Goal: Information Seeking & Learning: Compare options

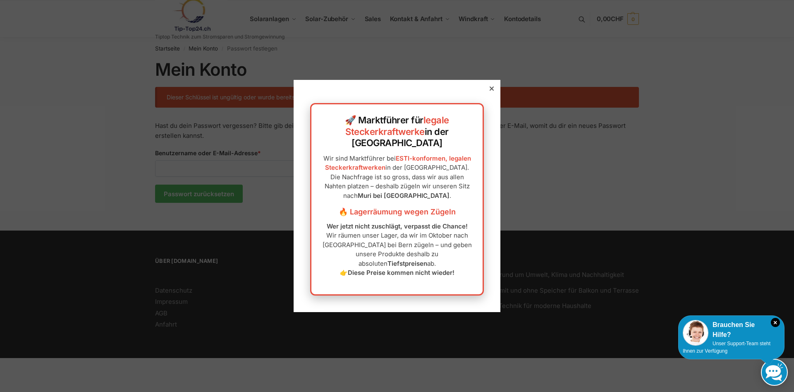
click at [492, 91] on icon at bounding box center [492, 88] width 4 height 4
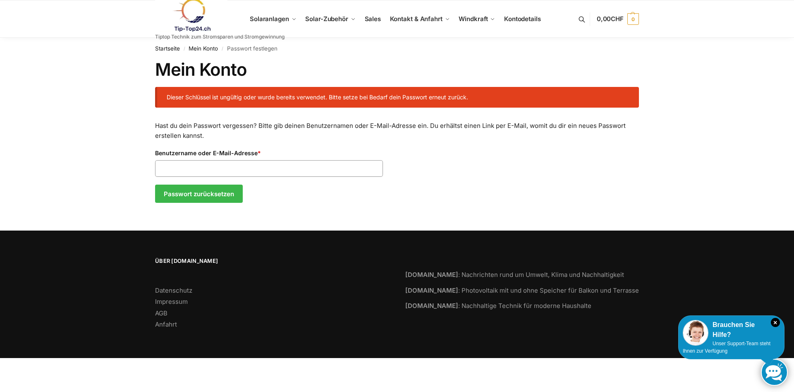
click at [163, 167] on input "Benutzername oder E-Mail-Adresse * Erforderlich" at bounding box center [269, 168] width 228 height 17
type input "**********"
click at [226, 191] on button "Passwort zurücksetzen" at bounding box center [199, 193] width 88 height 18
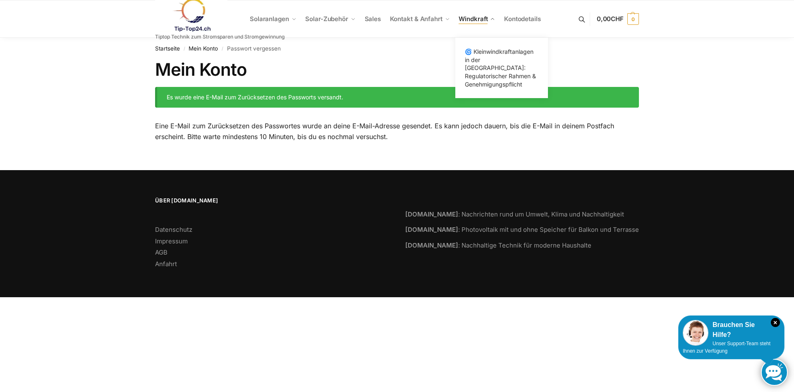
click at [465, 19] on span "Windkraft" at bounding box center [473, 19] width 29 height 8
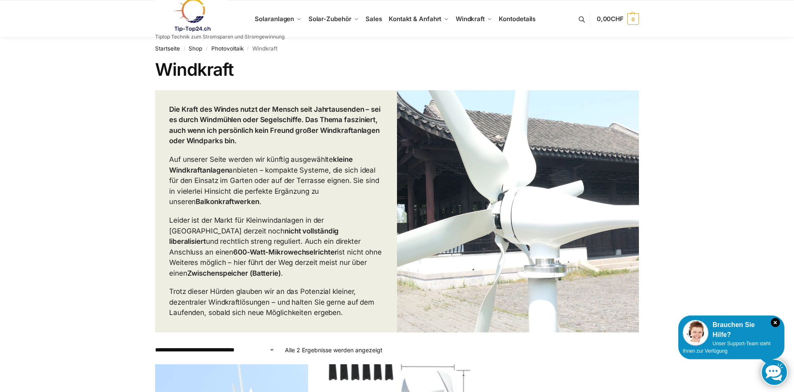
click at [275, 19] on link at bounding box center [219, 14] width 129 height 33
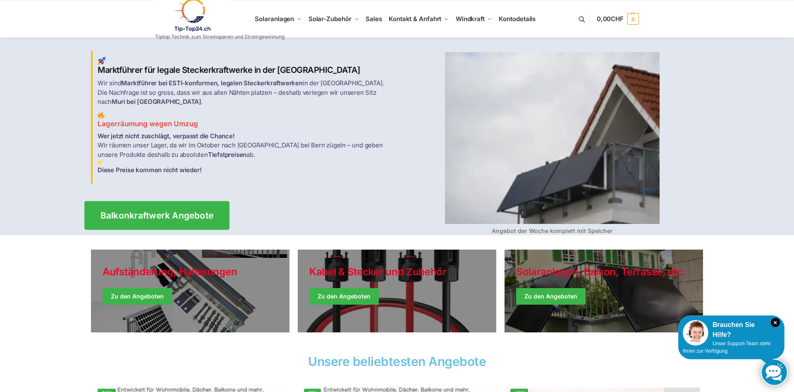
click at [149, 211] on span "Balkonkraftwerk Angebote" at bounding box center [156, 215] width 113 height 9
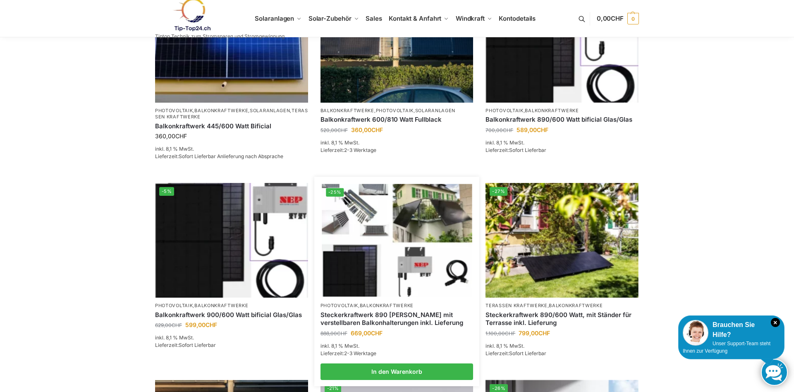
scroll to position [211, 0]
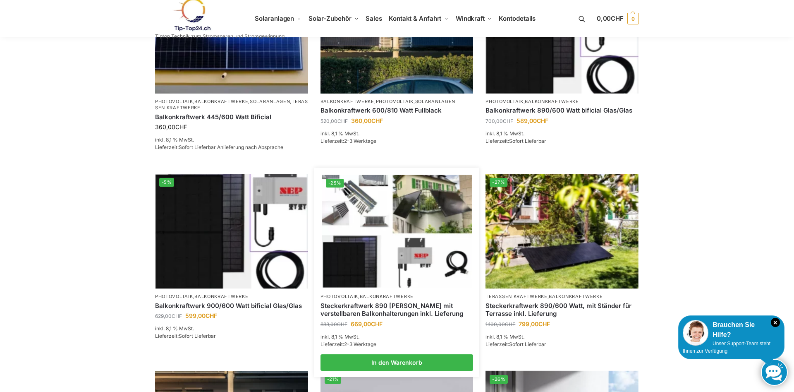
click at [413, 231] on img at bounding box center [397, 231] width 150 height 112
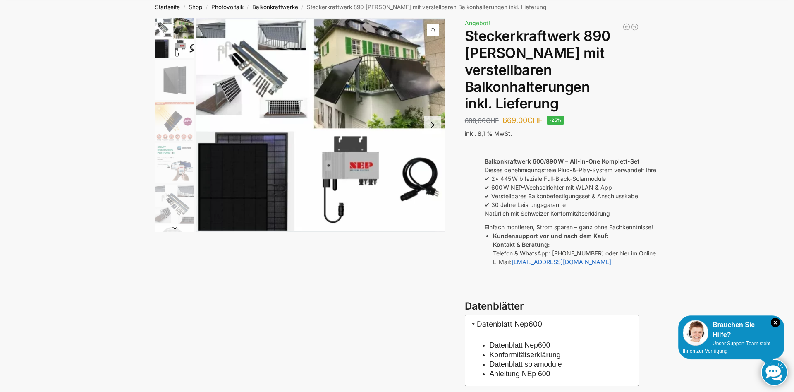
scroll to position [42, 0]
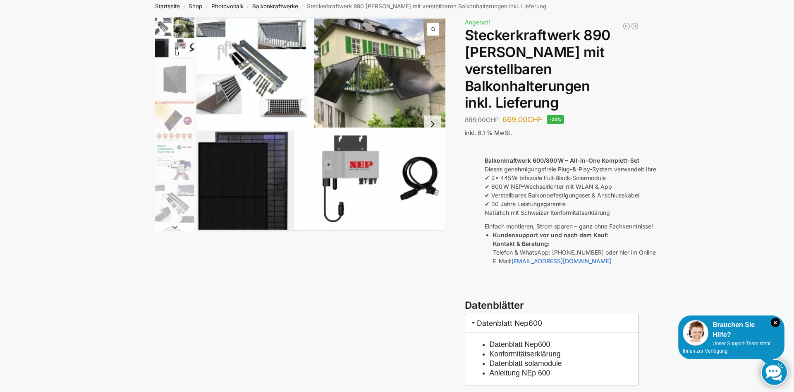
click at [357, 166] on img "1 / 10" at bounding box center [320, 124] width 249 height 214
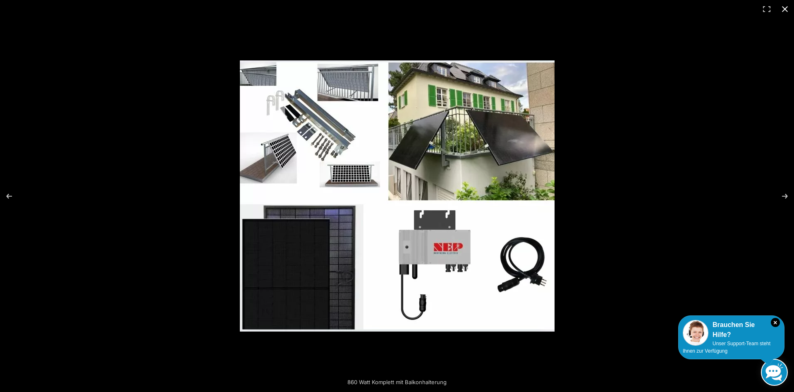
click at [786, 6] on button "Close (Esc)" at bounding box center [785, 9] width 18 height 18
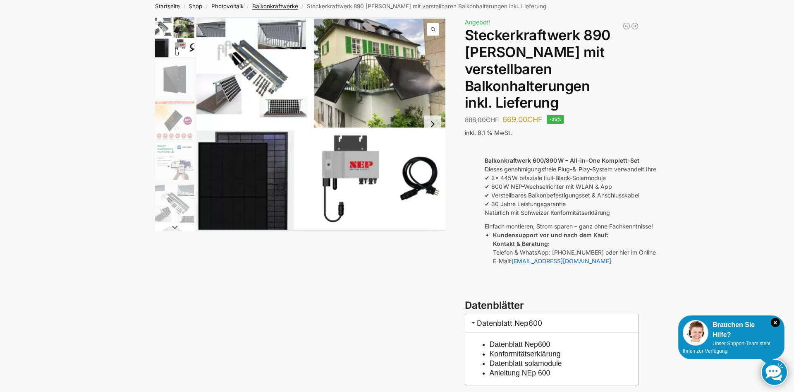
click at [279, 7] on link "Balkonkraftwerke" at bounding box center [275, 6] width 46 height 7
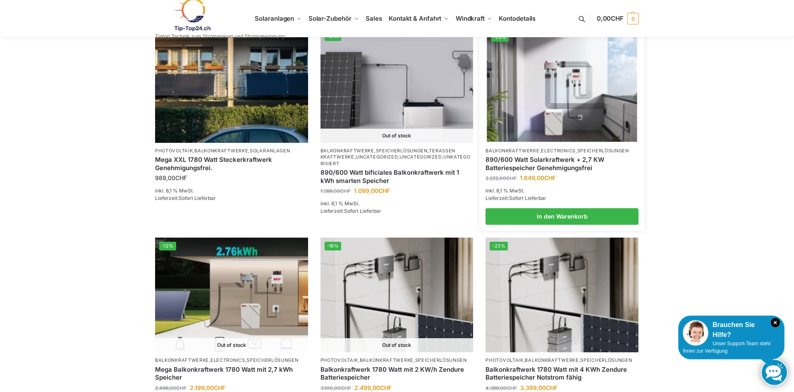
scroll to position [590, 0]
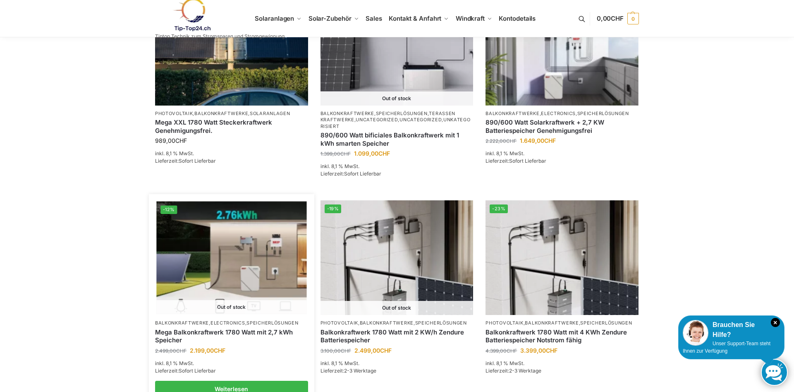
click at [243, 330] on link "Mega Balkonkraftwerk 1780 Watt mit 2,7 kWh Speicher" at bounding box center [231, 336] width 153 height 16
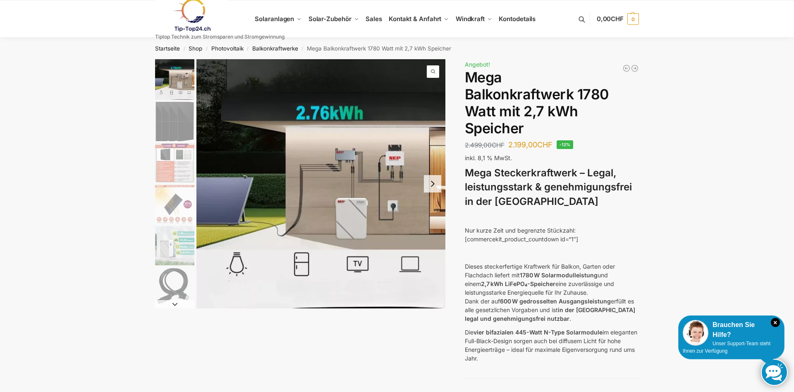
click at [178, 81] on img "1 / 9" at bounding box center [174, 79] width 39 height 41
click at [174, 116] on img "2 / 9" at bounding box center [174, 121] width 39 height 39
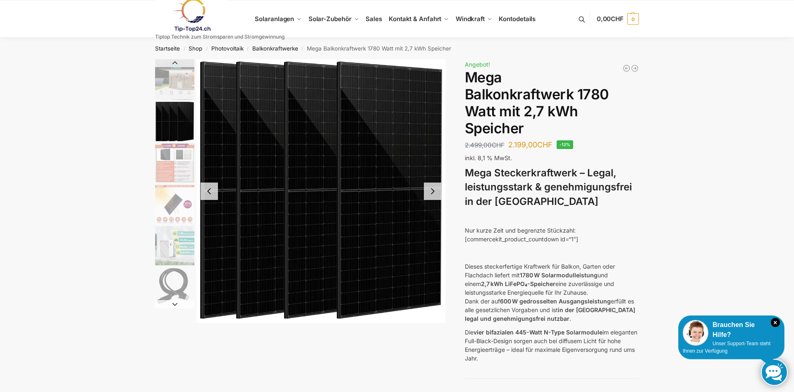
click at [177, 169] on img "3 / 9" at bounding box center [174, 162] width 39 height 39
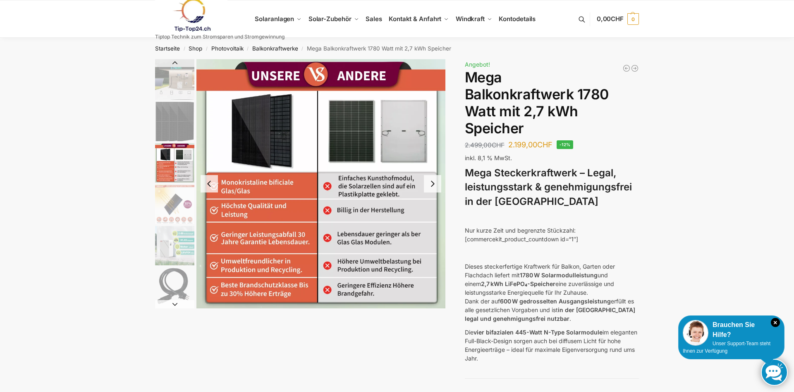
click at [167, 202] on img "4 / 9" at bounding box center [174, 203] width 39 height 39
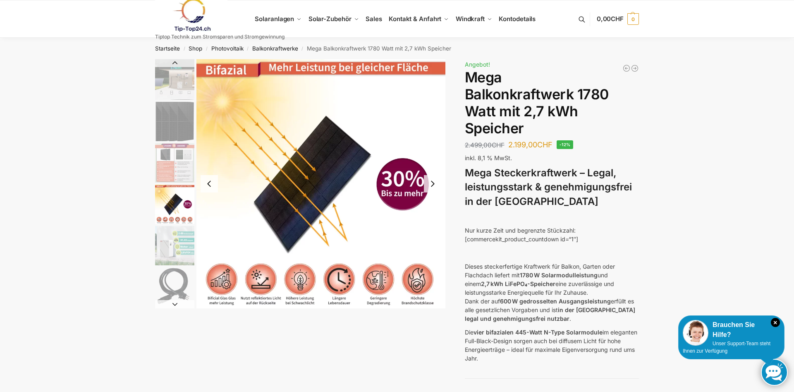
click at [174, 236] on img "5 / 9" at bounding box center [174, 245] width 39 height 39
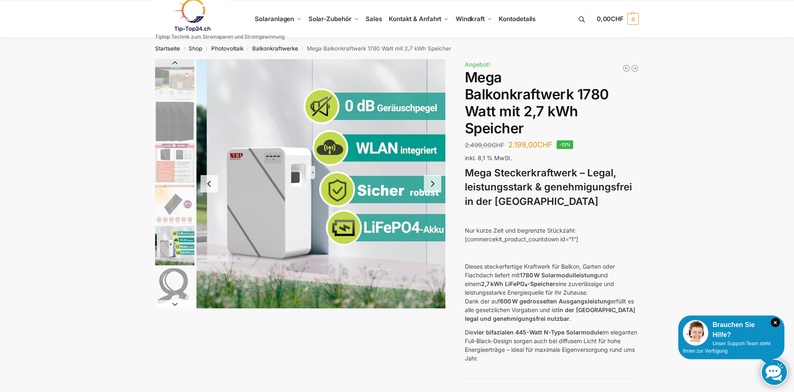
click at [177, 285] on img "6 / 9" at bounding box center [174, 286] width 39 height 39
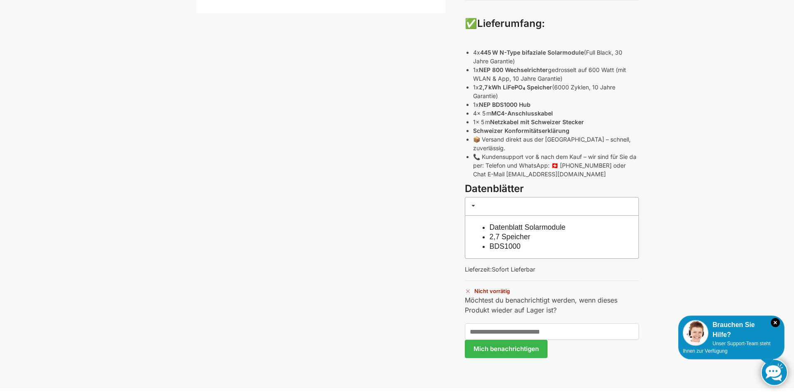
scroll to position [380, 0]
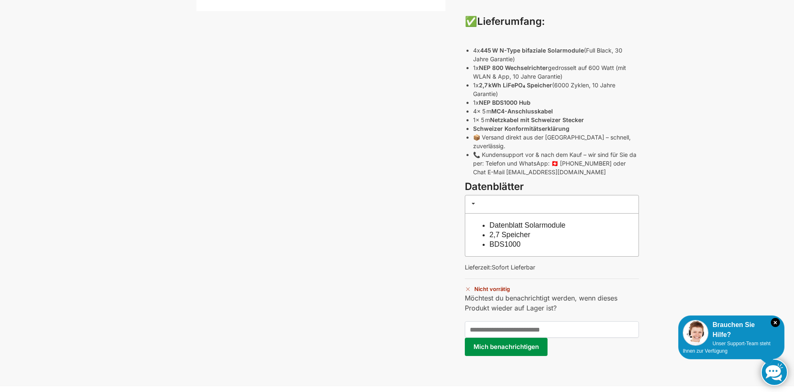
click at [504, 337] on button "Mich benachrichtigen" at bounding box center [506, 346] width 83 height 18
click at [476, 321] on input "text" at bounding box center [552, 329] width 174 height 17
type input "**********"
click at [498, 337] on button "Mich benachrichtigen" at bounding box center [506, 346] width 83 height 18
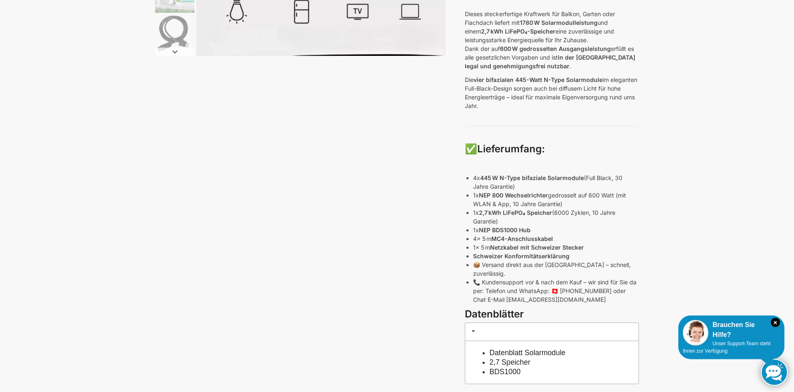
scroll to position [337, 0]
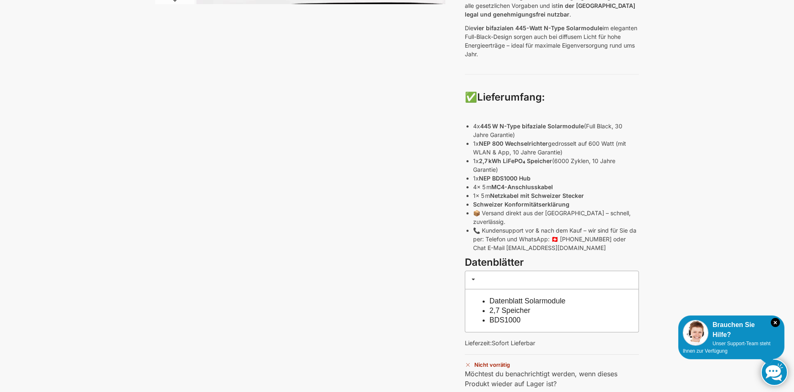
click at [519, 296] on link "Datenblatt Solarmodule" at bounding box center [528, 300] width 76 height 8
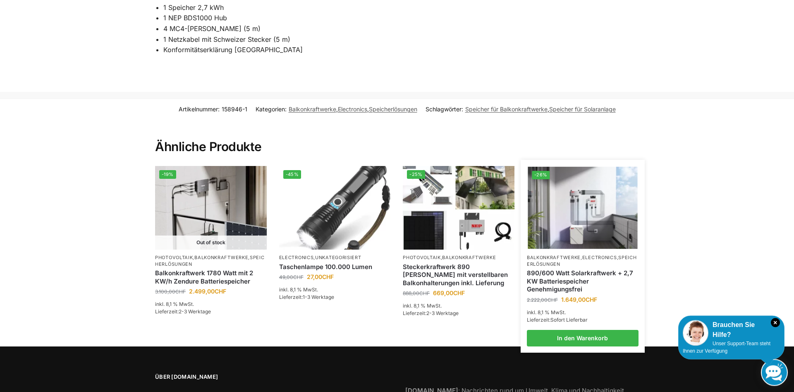
scroll to position [1392, 0]
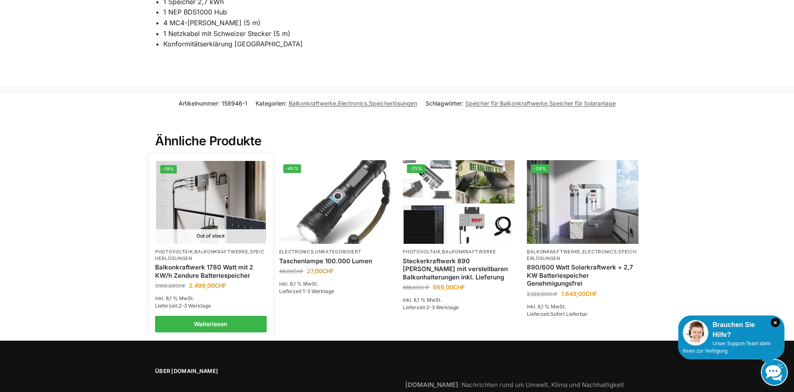
click at [220, 248] on p "Photovoltaik , Balkonkraftwerke , Speicherlösungen" at bounding box center [211, 254] width 112 height 13
click at [210, 315] on link "Weiterlesen" at bounding box center [211, 323] width 112 height 17
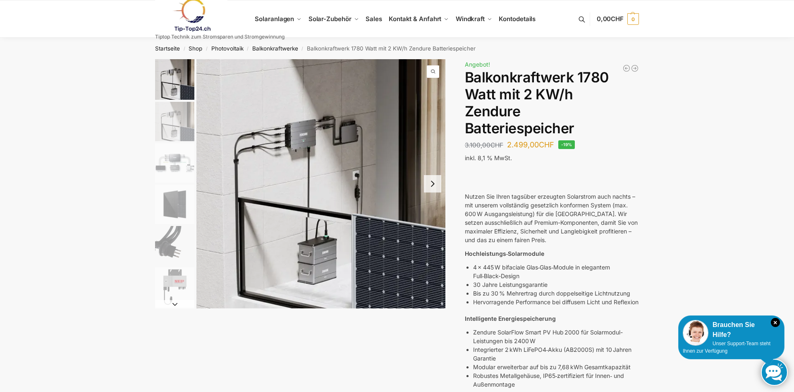
click at [182, 128] on img "2 / 7" at bounding box center [174, 121] width 39 height 39
click at [174, 76] on img "1 / 7" at bounding box center [174, 79] width 39 height 41
click at [179, 126] on img "2 / 7" at bounding box center [174, 121] width 39 height 39
click at [182, 76] on img "1 / 7" at bounding box center [174, 79] width 39 height 41
click at [173, 129] on img "2 / 7" at bounding box center [174, 121] width 39 height 39
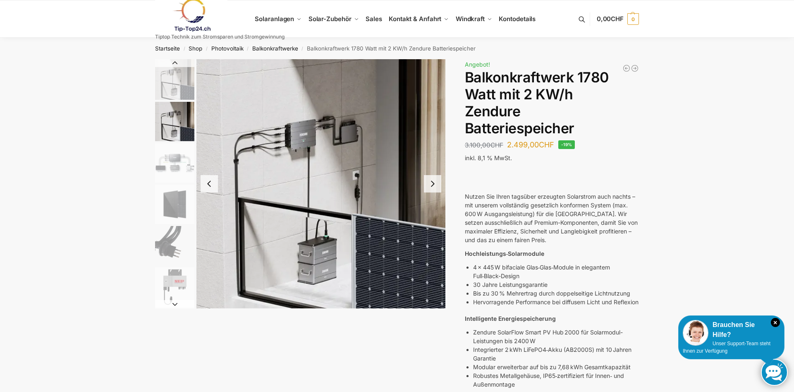
click at [176, 162] on img "3 / 7" at bounding box center [174, 162] width 39 height 39
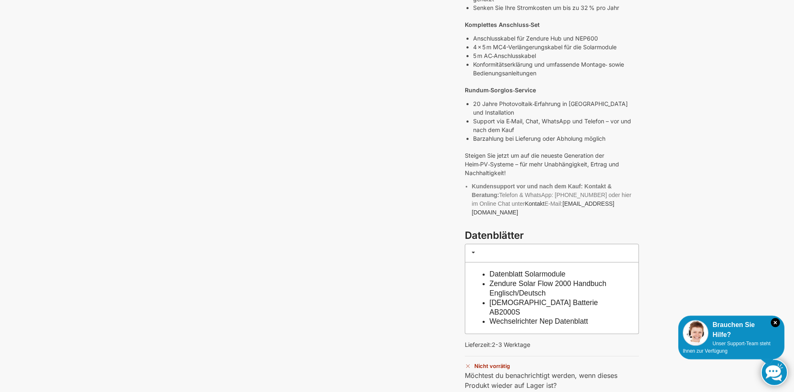
scroll to position [464, 0]
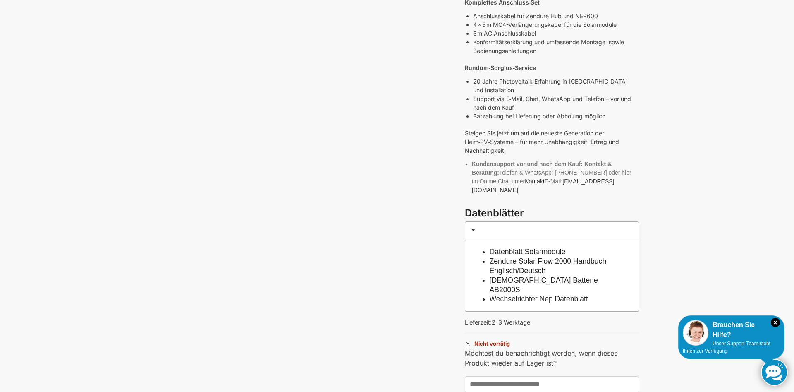
click at [536, 257] on link "Zendure Solar Flow 2000 Handbuch Englisch/Deutsch" at bounding box center [548, 266] width 117 height 18
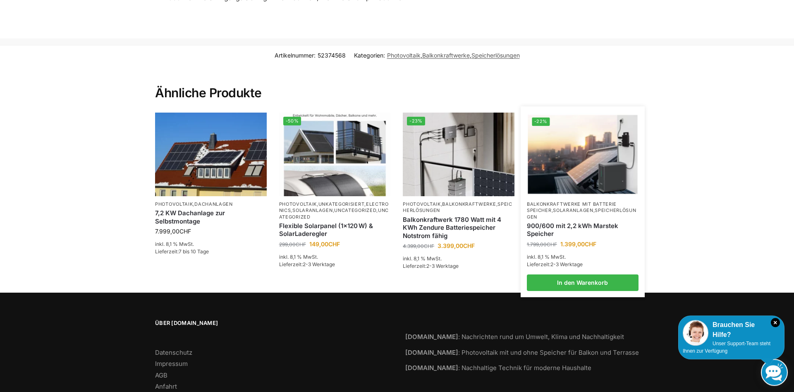
scroll to position [1848, 0]
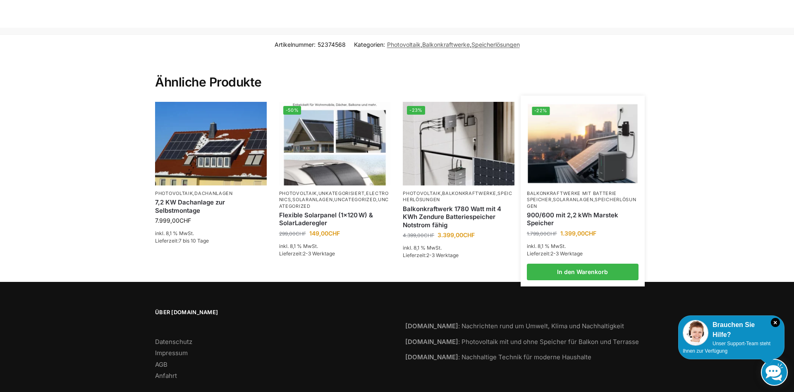
click at [580, 136] on img at bounding box center [583, 143] width 110 height 82
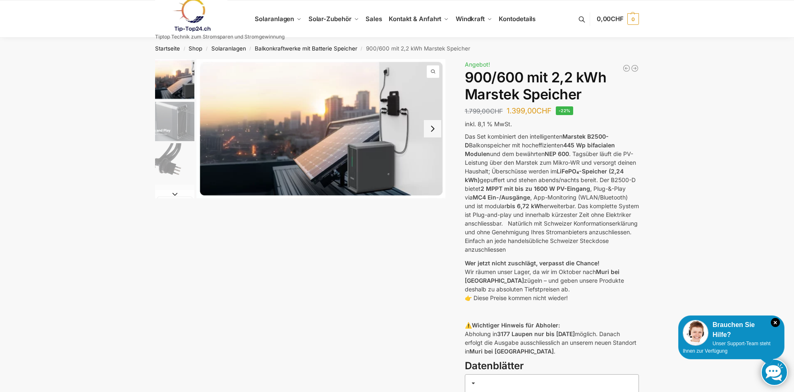
click at [167, 80] on img "1 / 8" at bounding box center [174, 79] width 39 height 41
click at [172, 122] on img "2 / 8" at bounding box center [174, 121] width 39 height 39
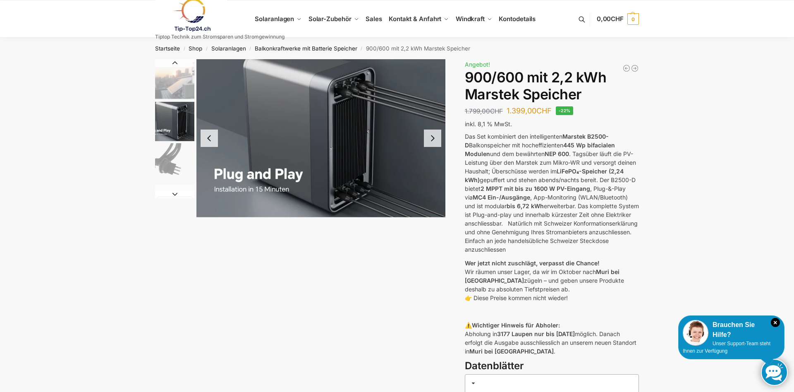
click at [172, 91] on img "1 / 8" at bounding box center [174, 79] width 39 height 41
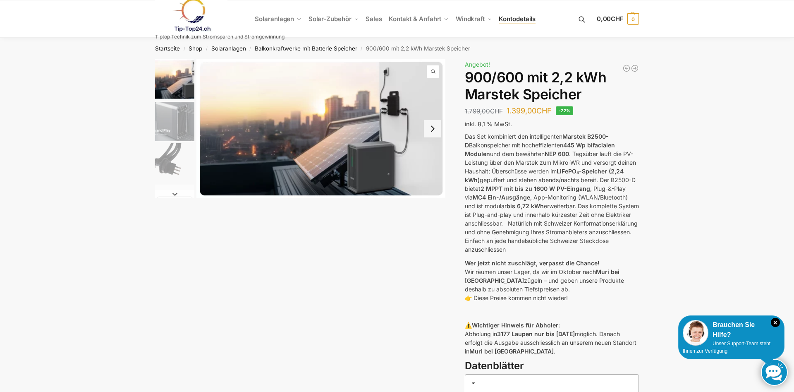
click at [518, 19] on span "Kontodetails" at bounding box center [517, 19] width 37 height 8
